Goal: Task Accomplishment & Management: Use online tool/utility

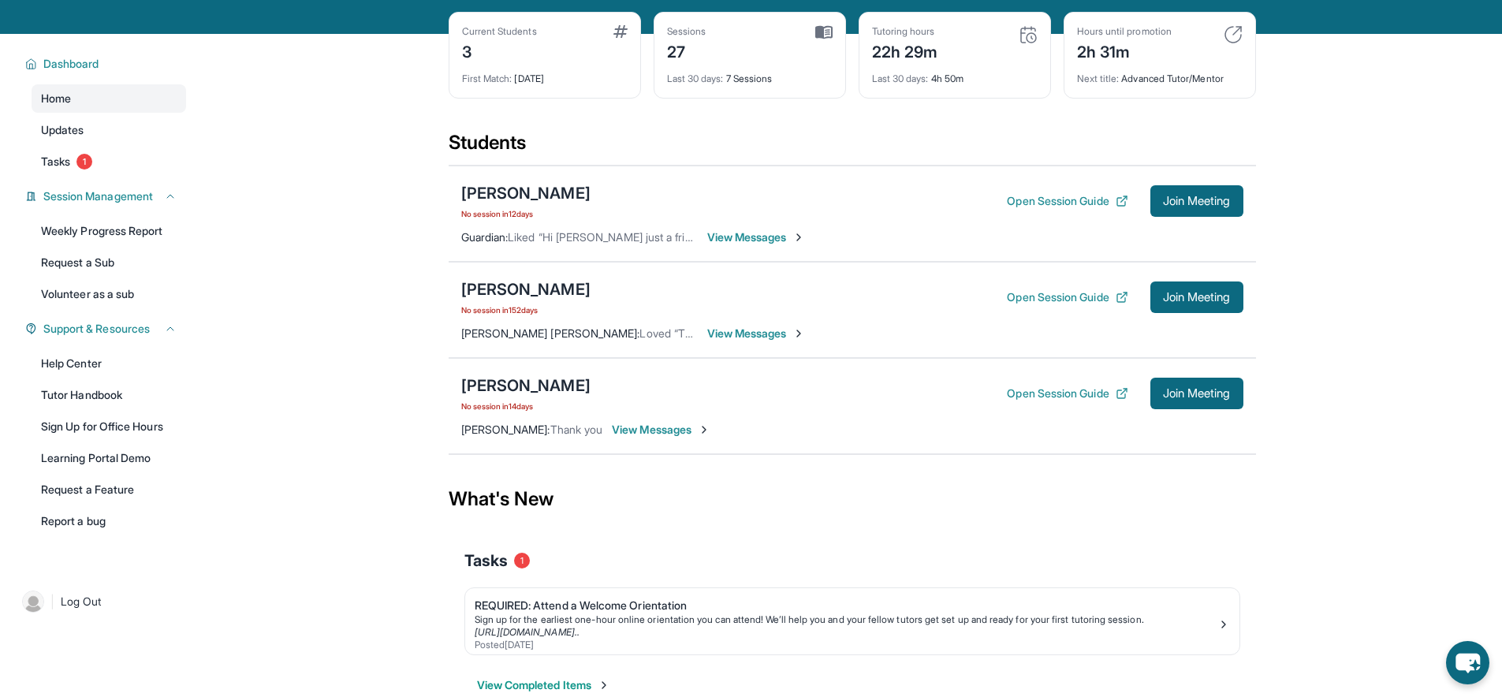
scroll to position [101, 0]
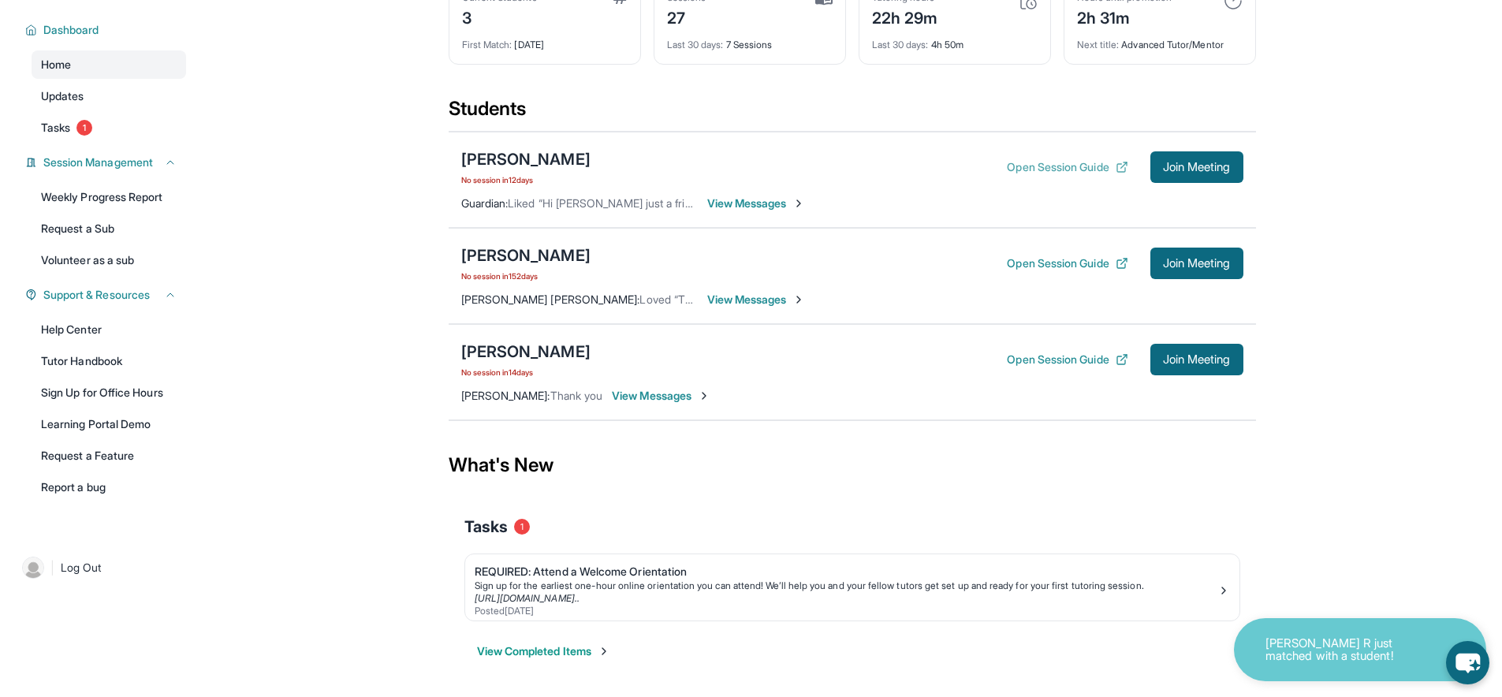
click at [1094, 170] on button "Open Session Guide" at bounding box center [1067, 167] width 121 height 16
click at [1180, 148] on div "[PERSON_NAME] No session [DATE] Open Session Guide Join Meeting" at bounding box center [852, 167] width 782 height 38
click at [1188, 162] on span "Join Meeting" at bounding box center [1197, 166] width 68 height 9
click at [543, 166] on div "[PERSON_NAME]" at bounding box center [525, 159] width 129 height 22
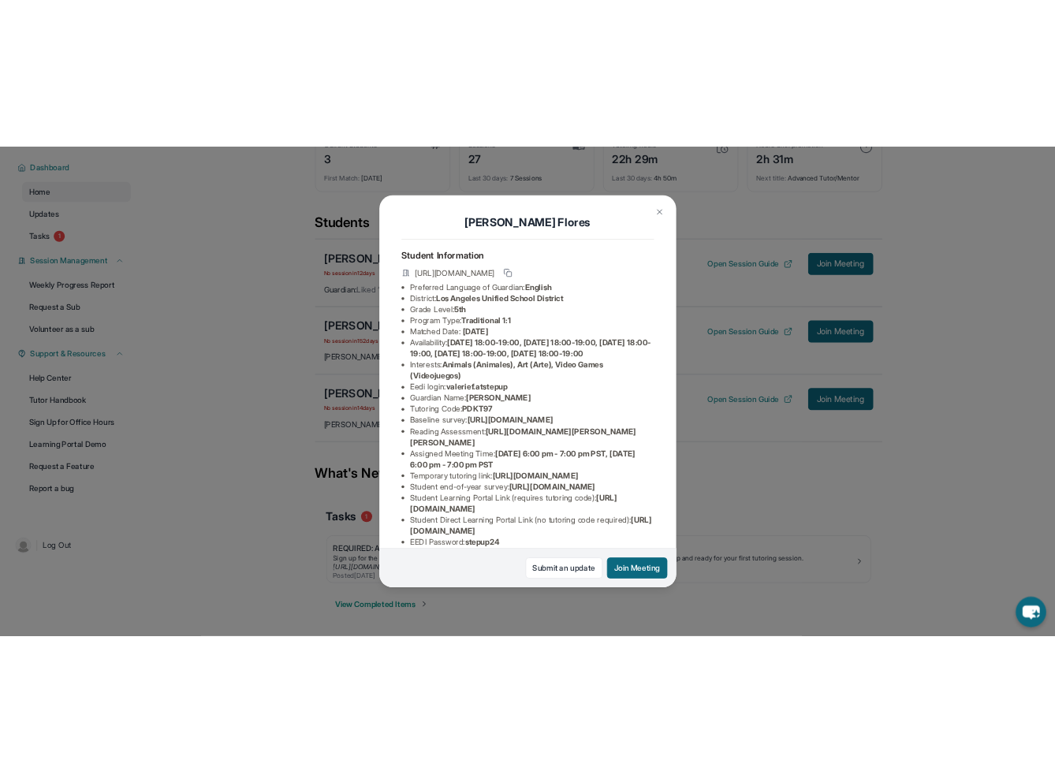
scroll to position [0, 0]
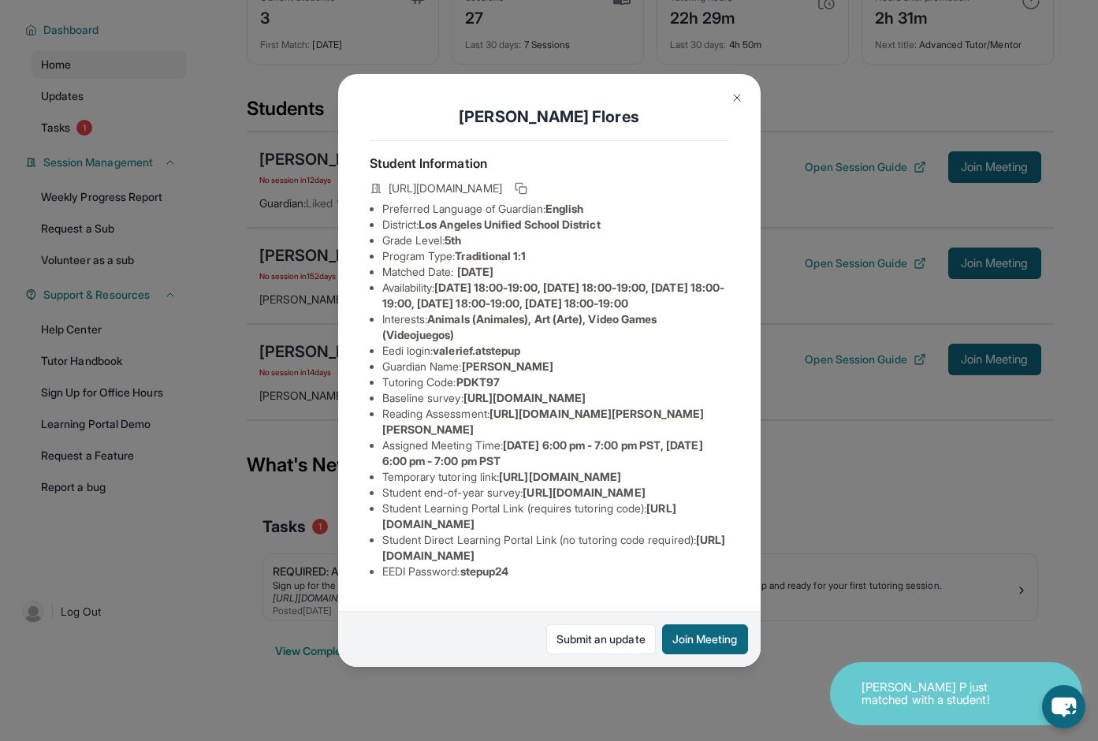
click at [718, 108] on div "[PERSON_NAME] Student Information [URL][DOMAIN_NAME] Preferred Language of Guar…" at bounding box center [549, 370] width 423 height 593
click at [728, 106] on button at bounding box center [738, 98] width 32 height 32
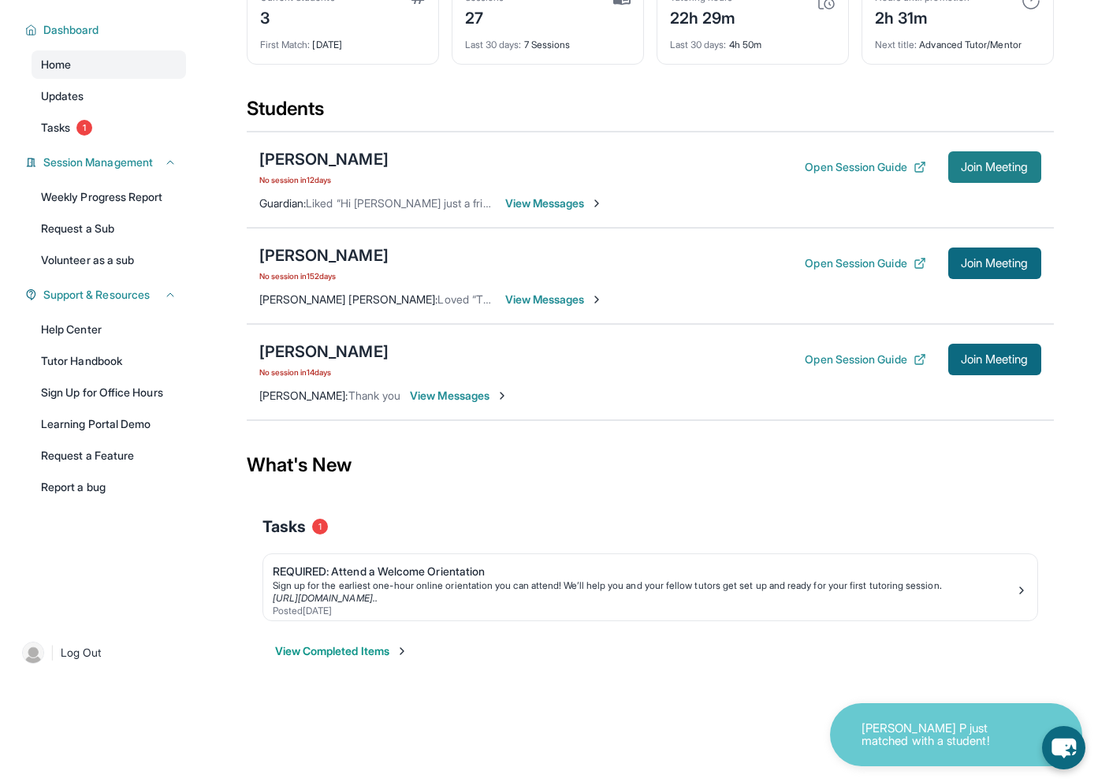
click at [993, 176] on button "Join Meeting" at bounding box center [995, 167] width 93 height 32
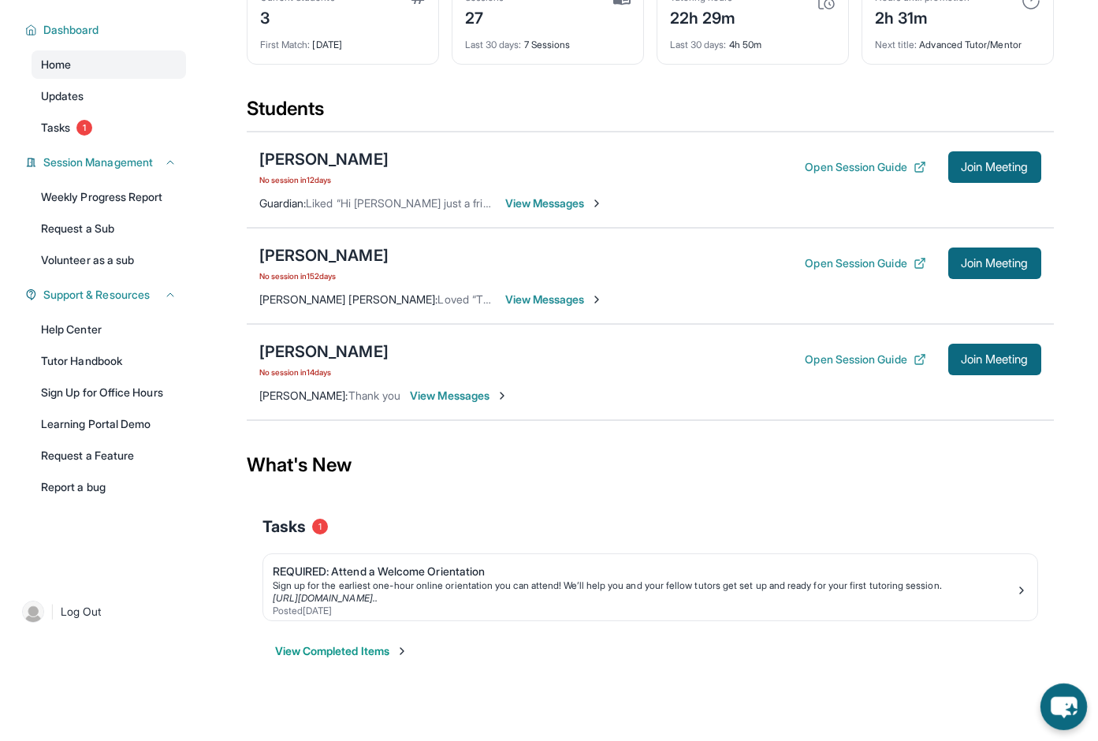
click at [1069, 694] on icon "chat-button" at bounding box center [1064, 707] width 47 height 47
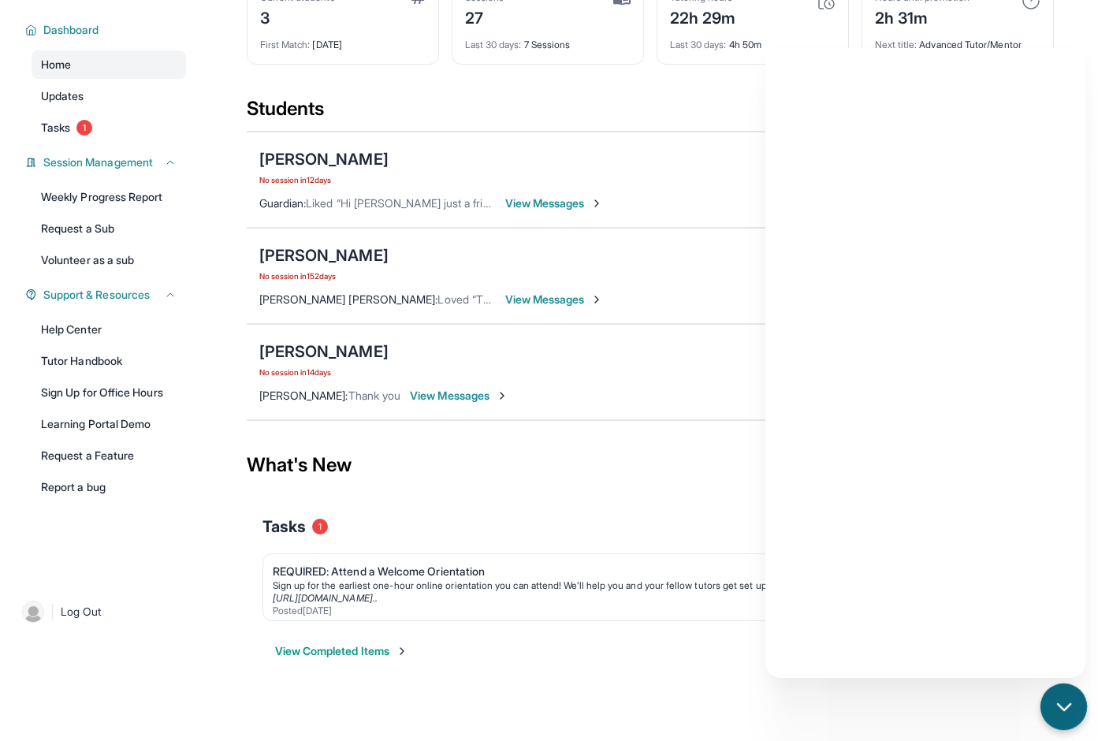
click at [1068, 696] on icon "chat-button" at bounding box center [1064, 707] width 21 height 21
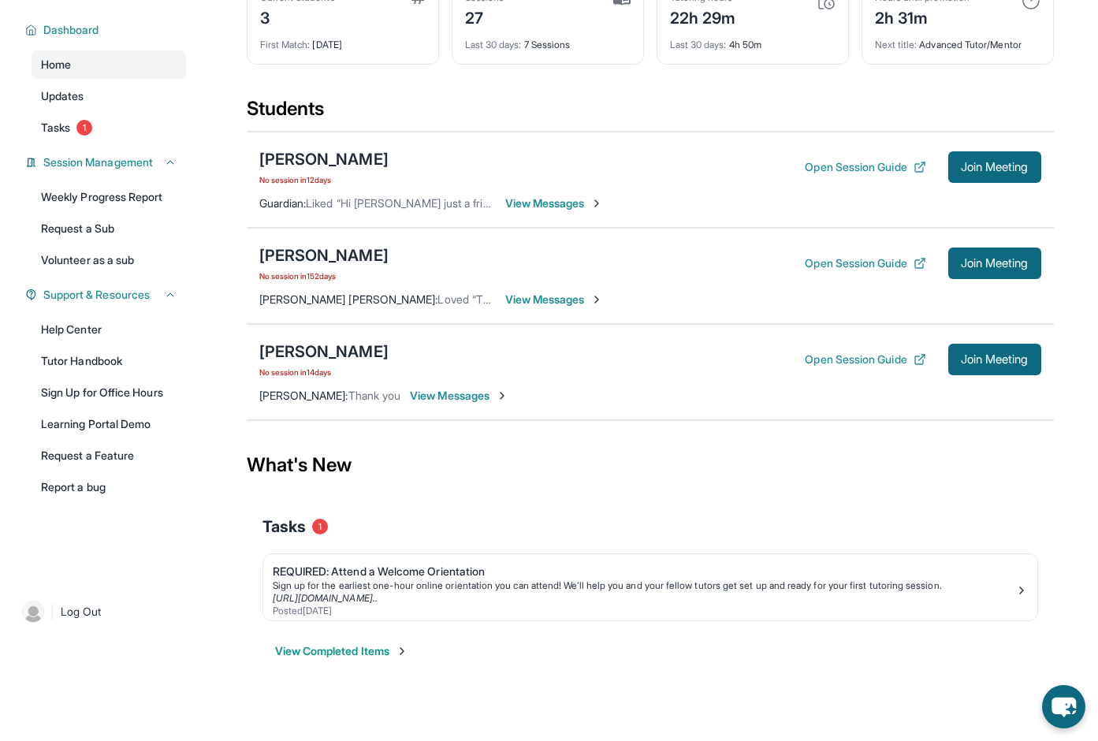
click at [320, 339] on div "Noah Chavez No session in 14 days Open Session Guide Join Meeting Danesa Chavez…" at bounding box center [650, 372] width 807 height 96
click at [320, 347] on div "[PERSON_NAME]" at bounding box center [323, 352] width 129 height 22
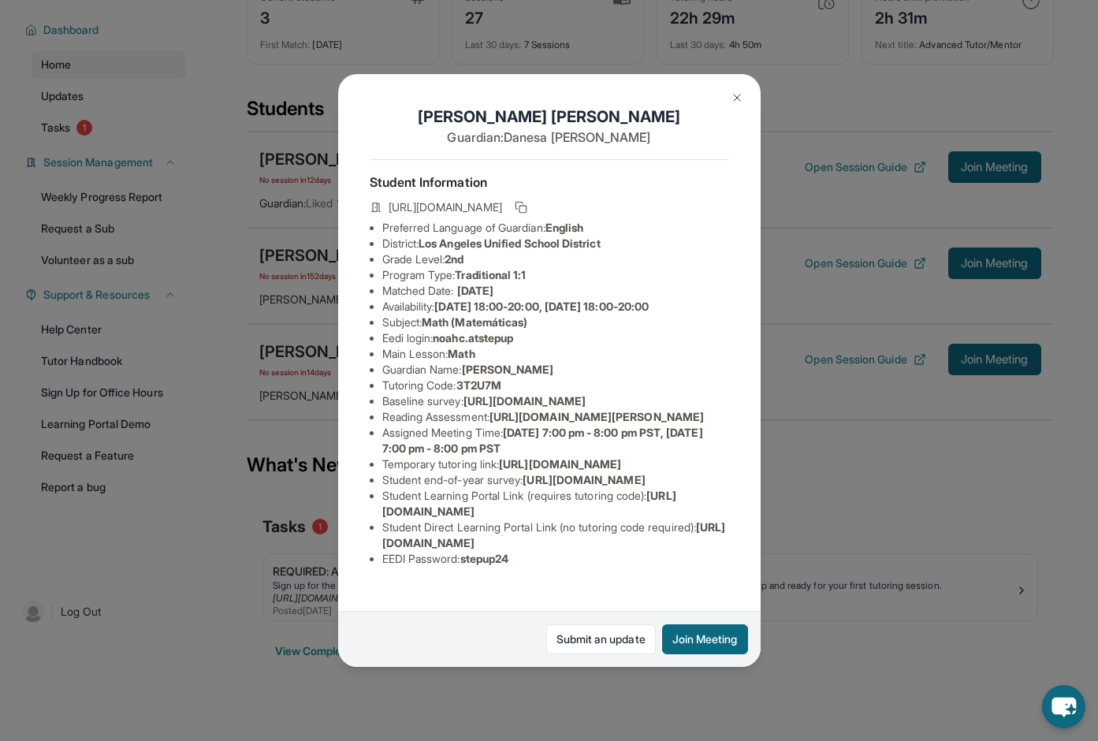
click at [733, 94] on img at bounding box center [737, 97] width 13 height 13
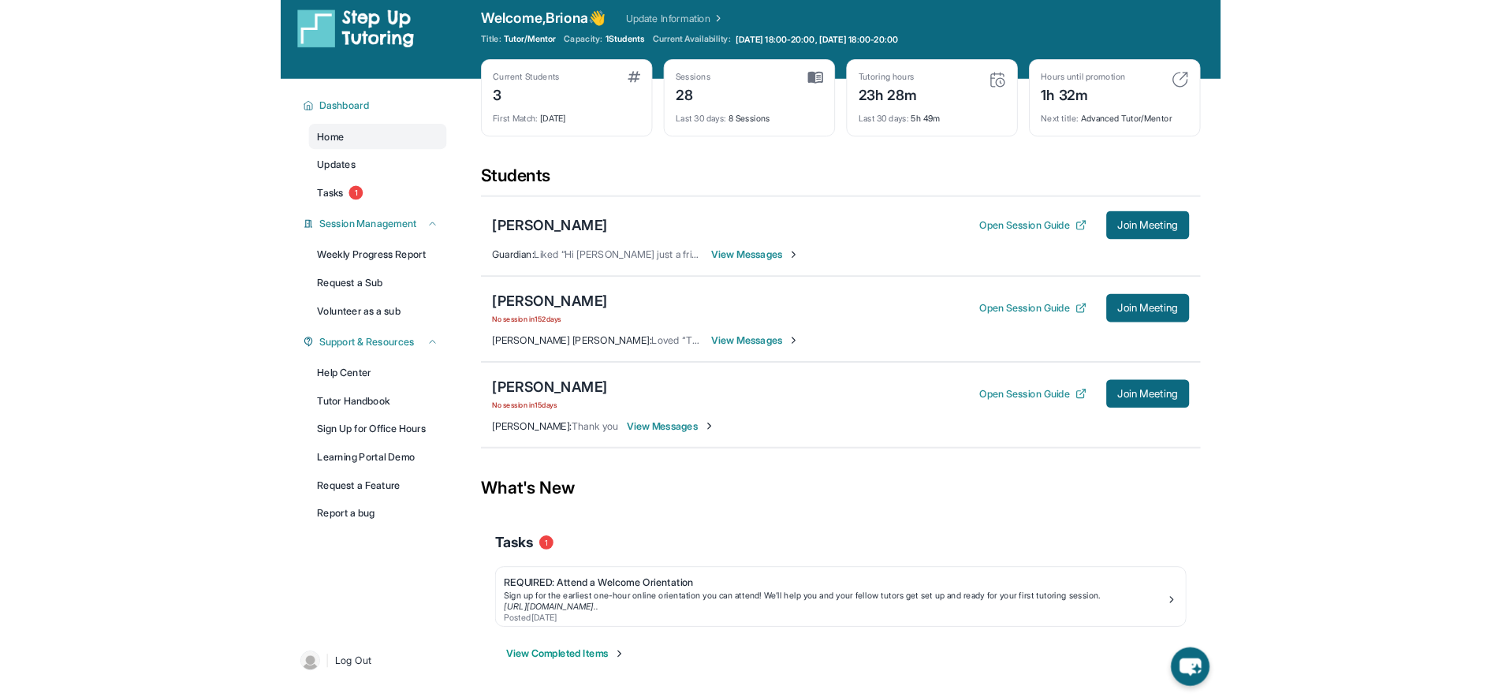
scroll to position [9, 0]
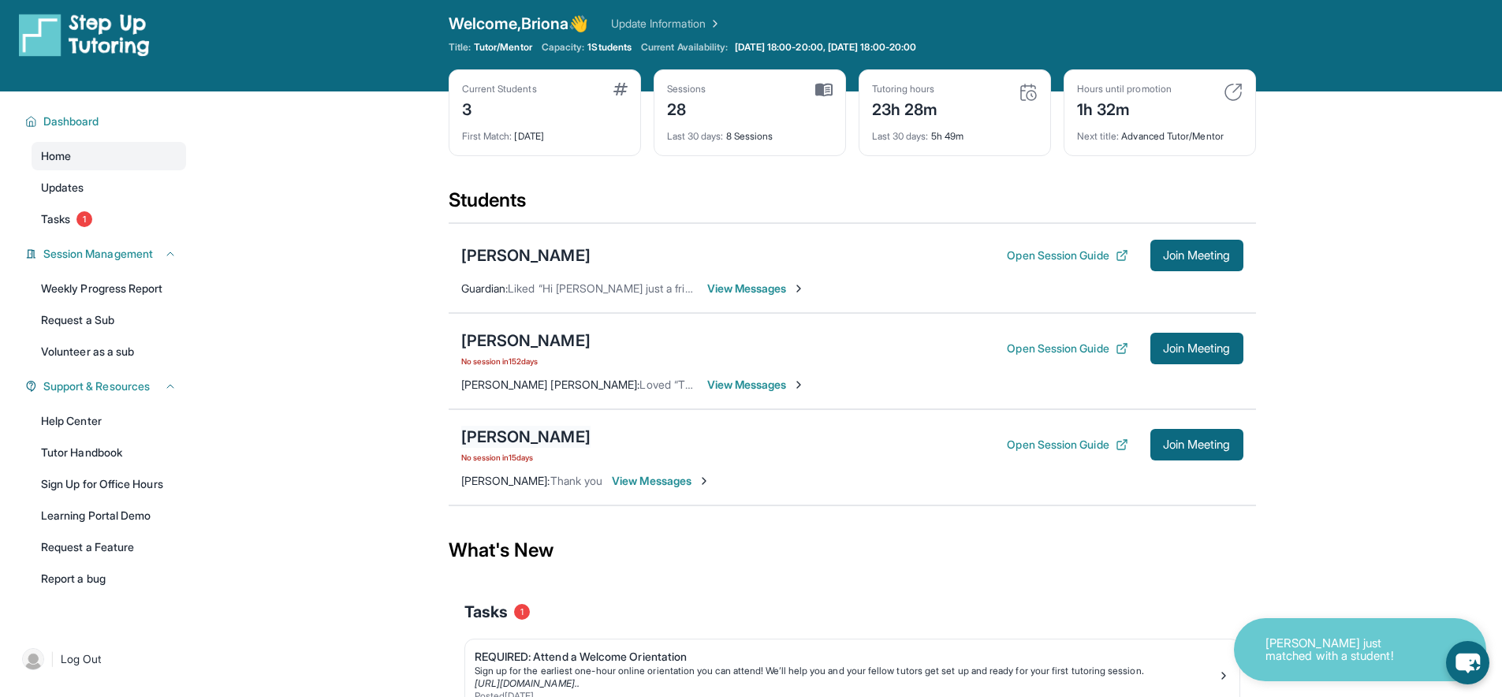
click at [524, 437] on div "[PERSON_NAME]" at bounding box center [525, 437] width 129 height 22
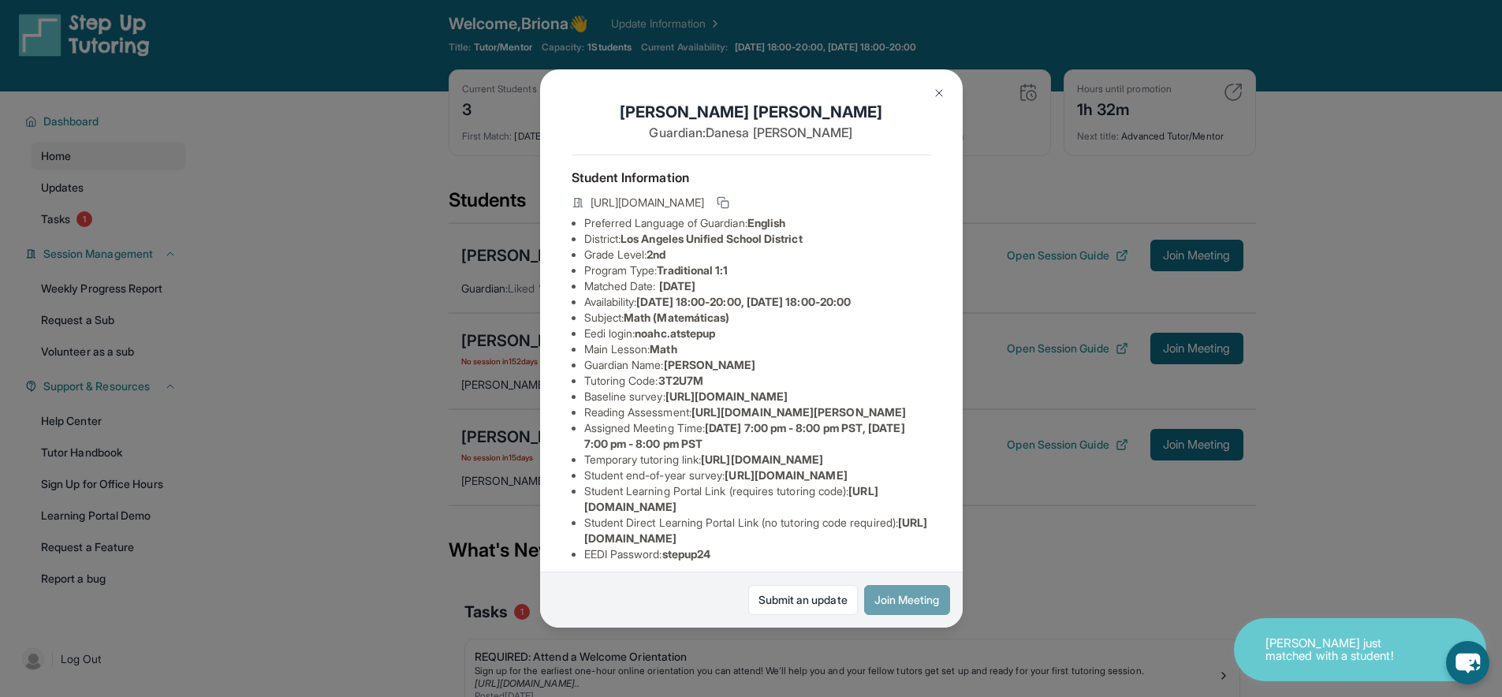
click at [907, 589] on button "Join Meeting" at bounding box center [907, 600] width 86 height 30
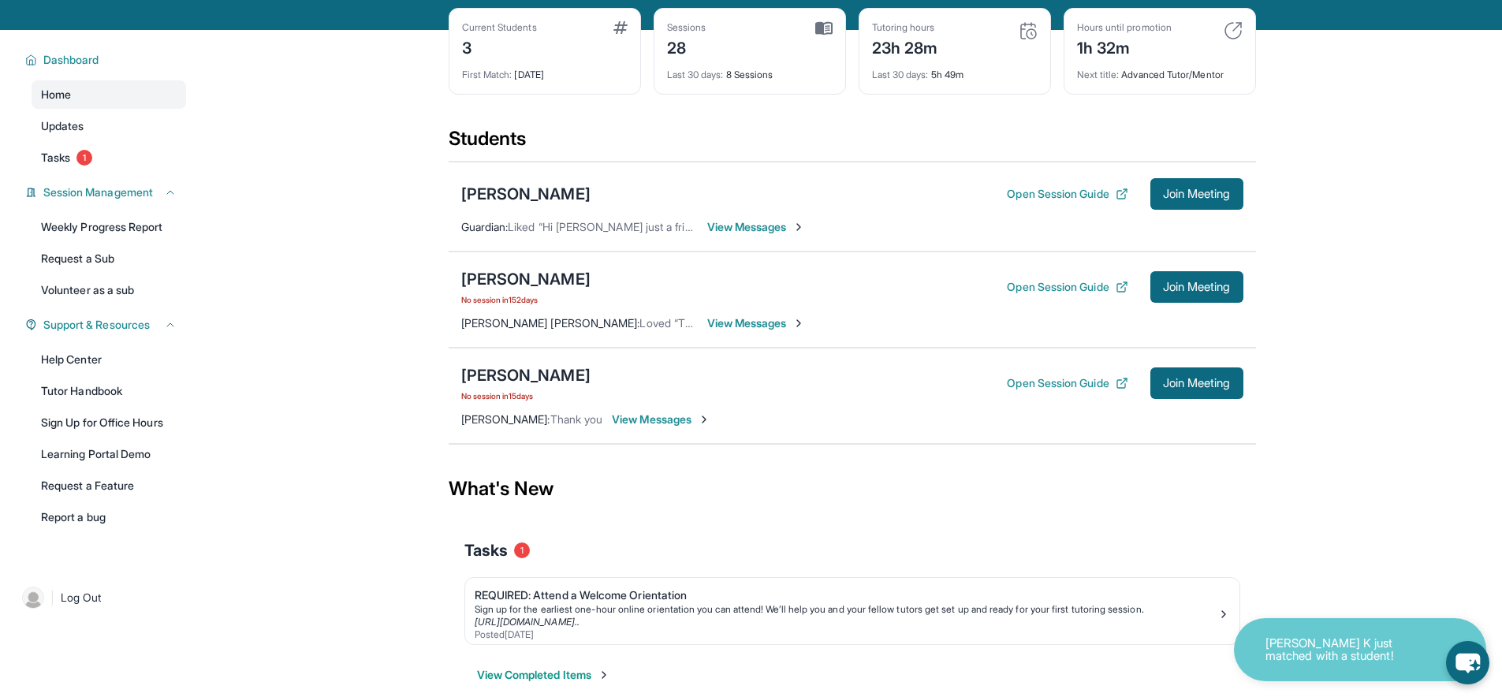
scroll to position [70, 0]
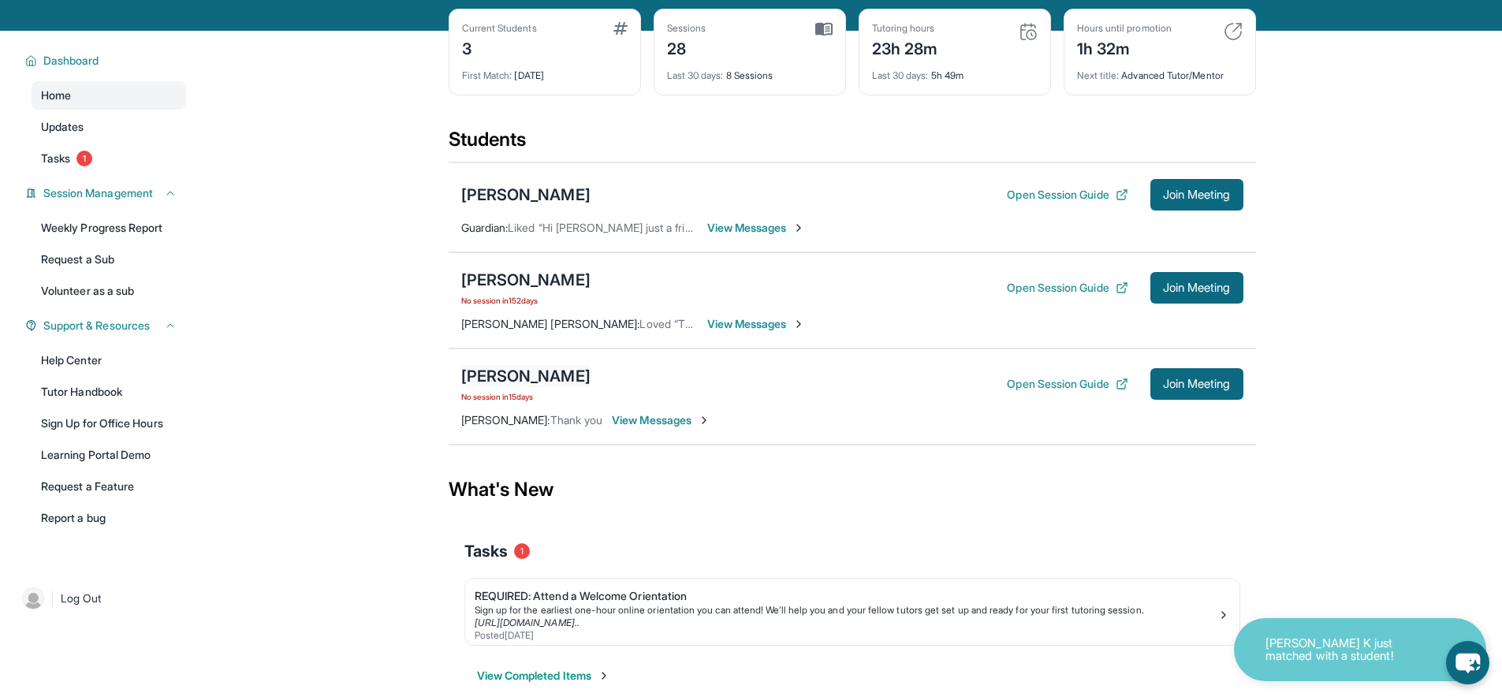
click at [536, 386] on div "[PERSON_NAME]" at bounding box center [525, 376] width 129 height 22
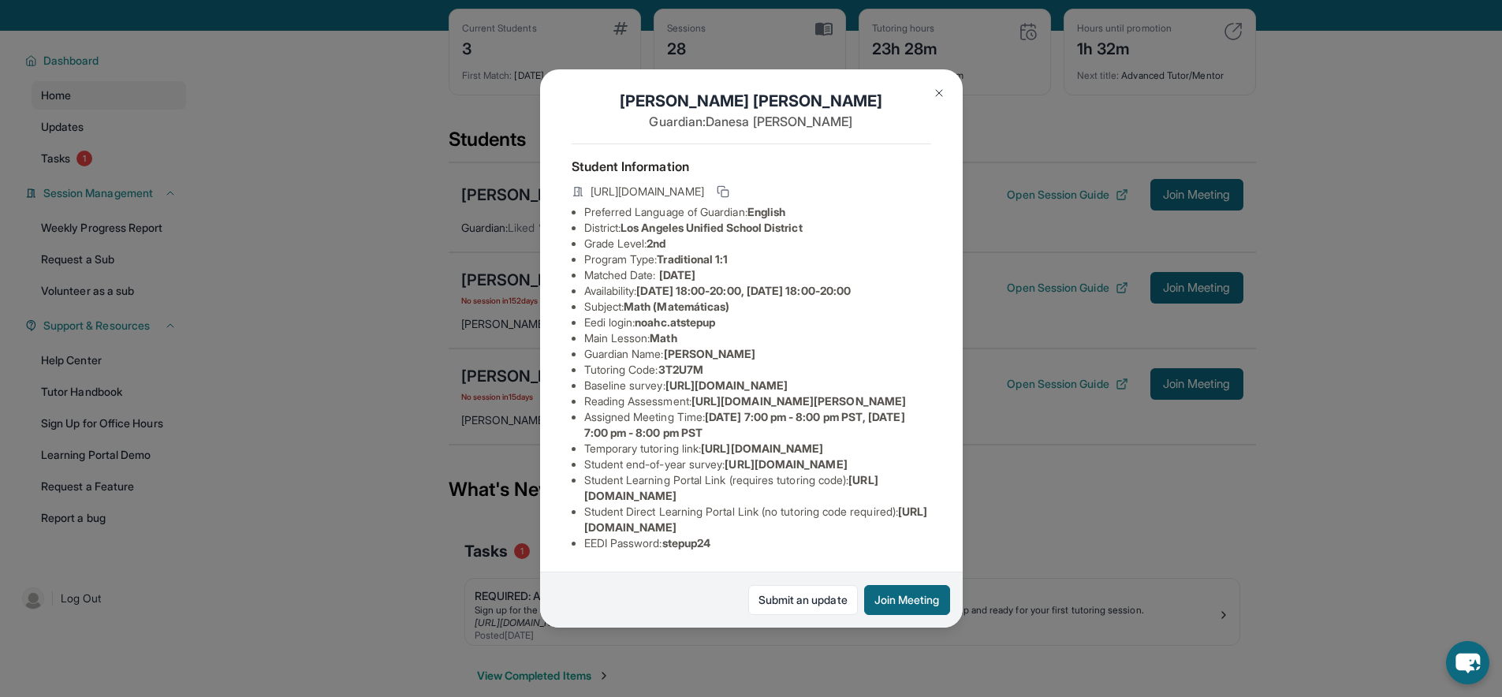
scroll to position [1, 0]
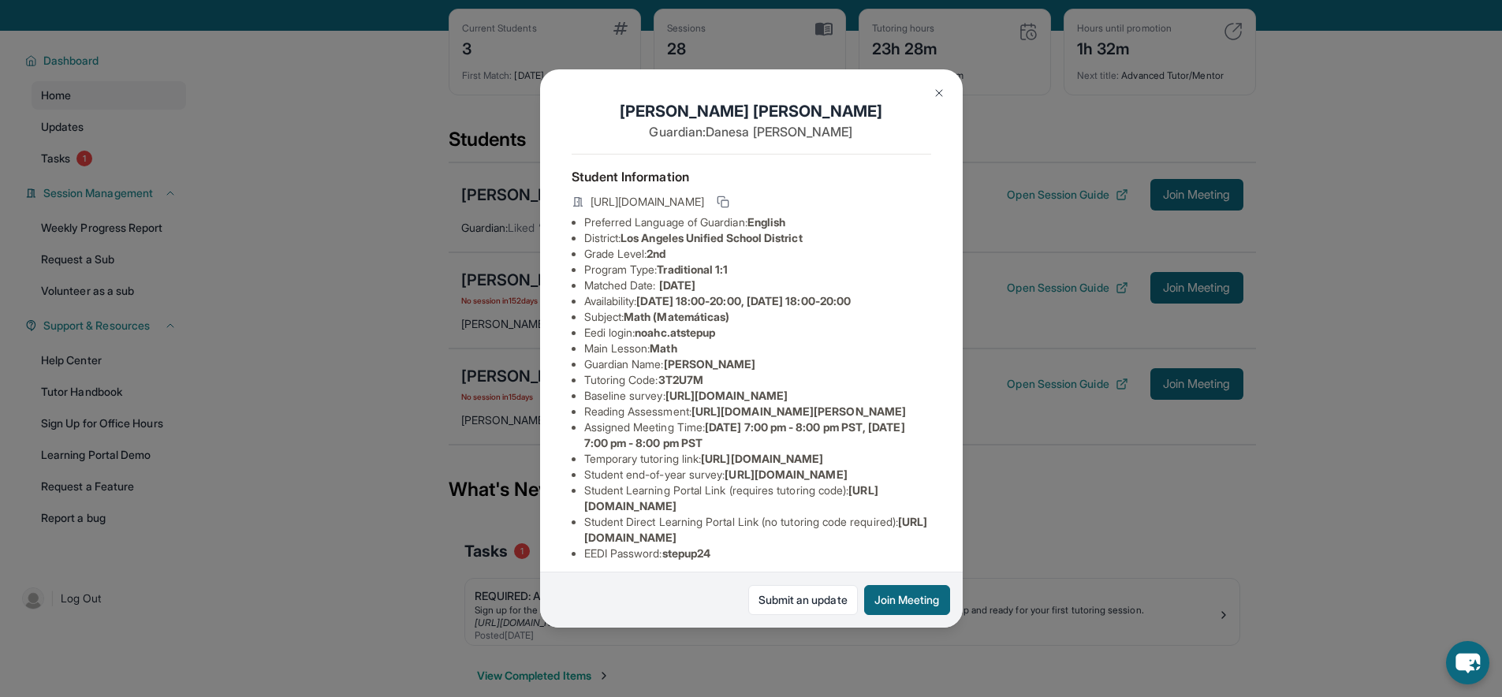
click at [934, 91] on img at bounding box center [939, 93] width 13 height 13
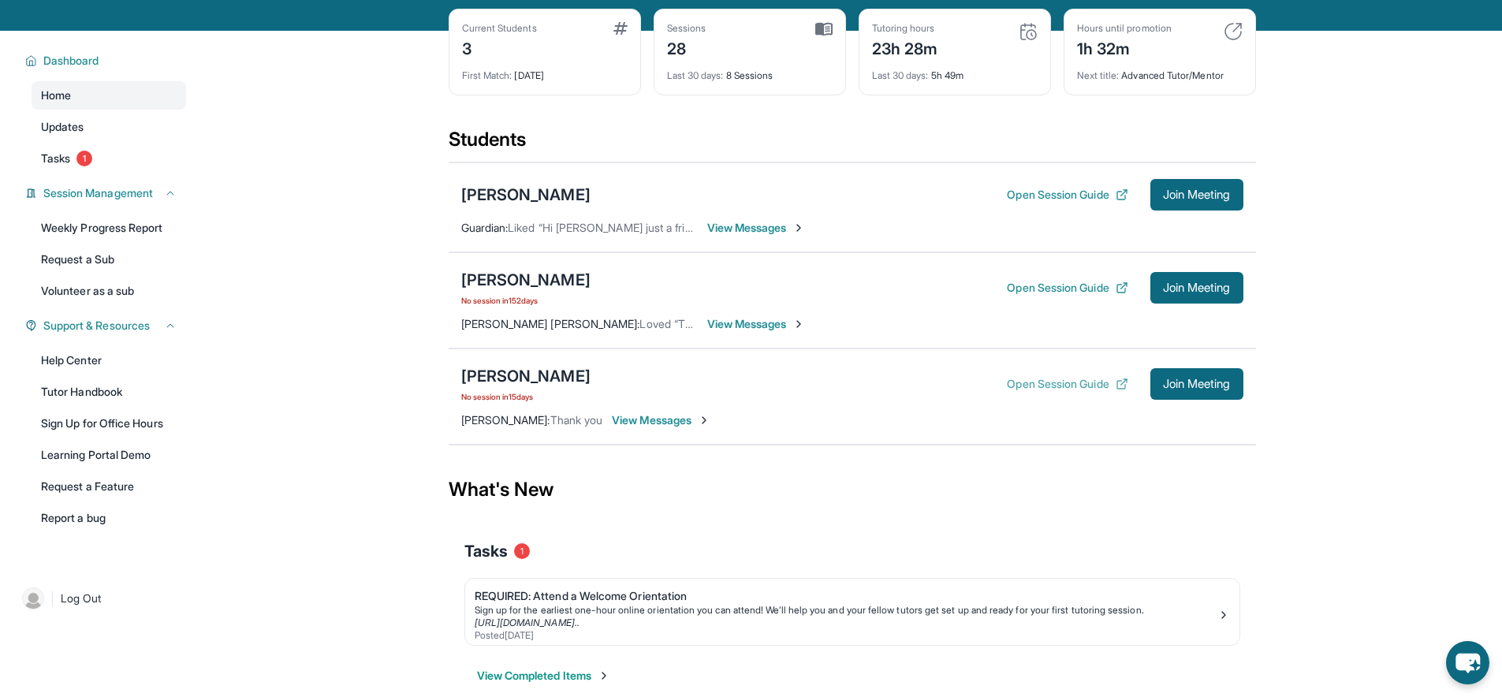
click at [1066, 386] on button "Open Session Guide" at bounding box center [1067, 384] width 121 height 16
click at [551, 372] on div "[PERSON_NAME]" at bounding box center [525, 376] width 129 height 22
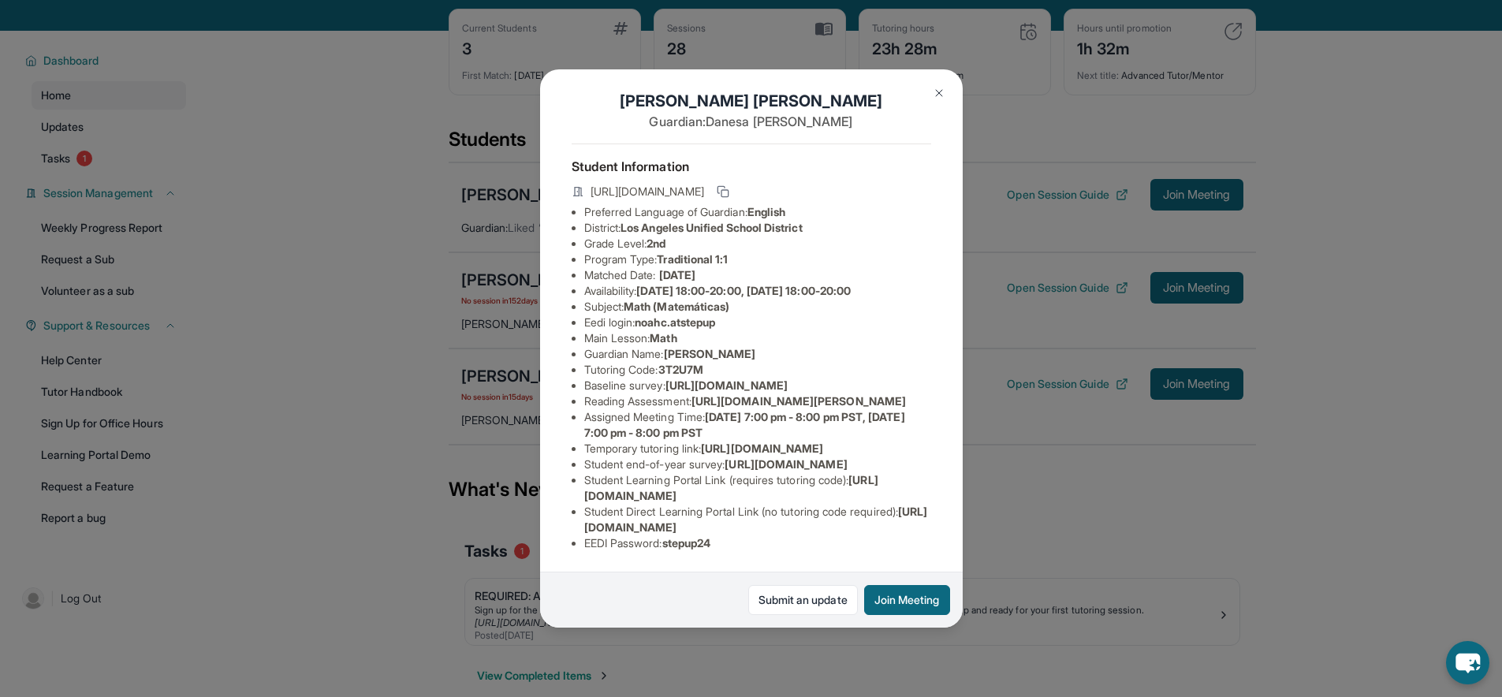
scroll to position [0, 0]
